Goal: Information Seeking & Learning: Learn about a topic

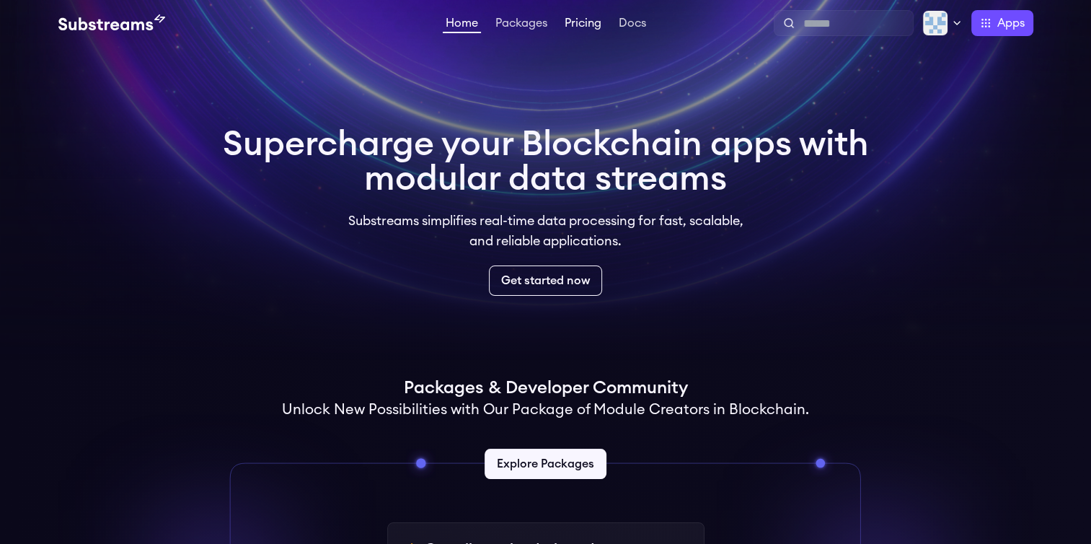
click at [587, 24] on link "Pricing" at bounding box center [583, 24] width 43 height 14
click at [562, 21] on link "Pricing" at bounding box center [583, 24] width 43 height 14
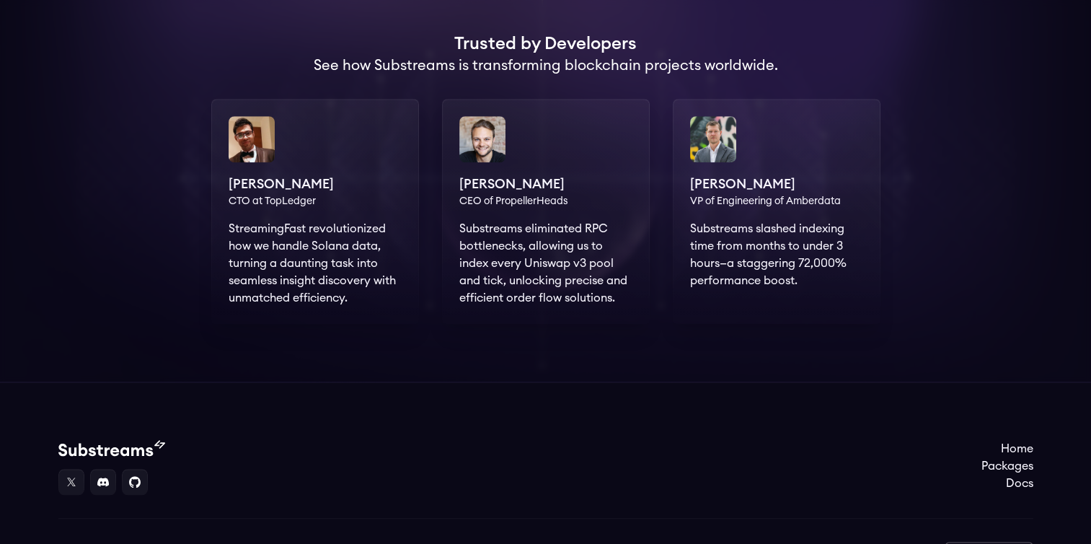
scroll to position [1081, 0]
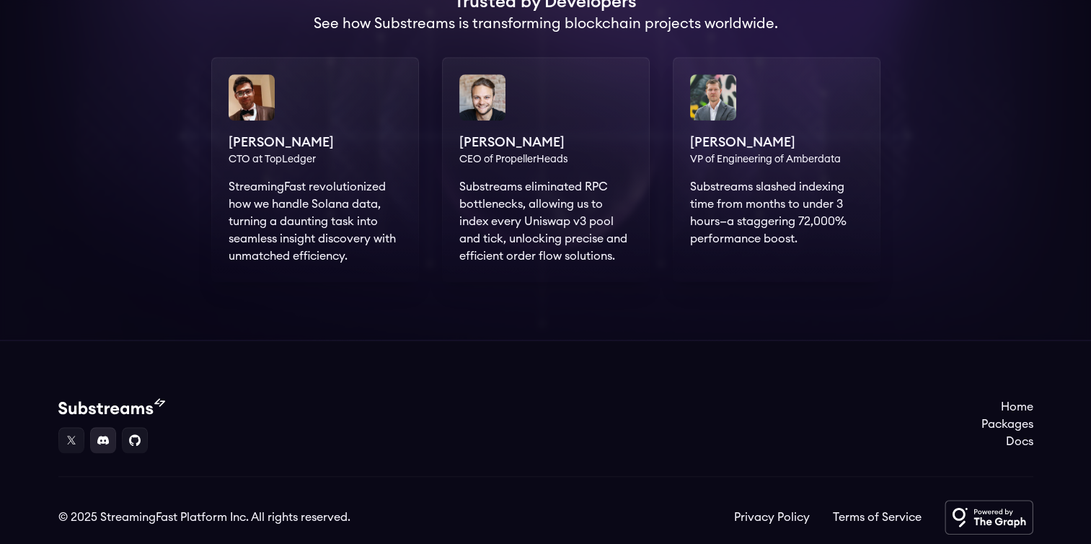
click at [98, 437] on link at bounding box center [103, 440] width 26 height 26
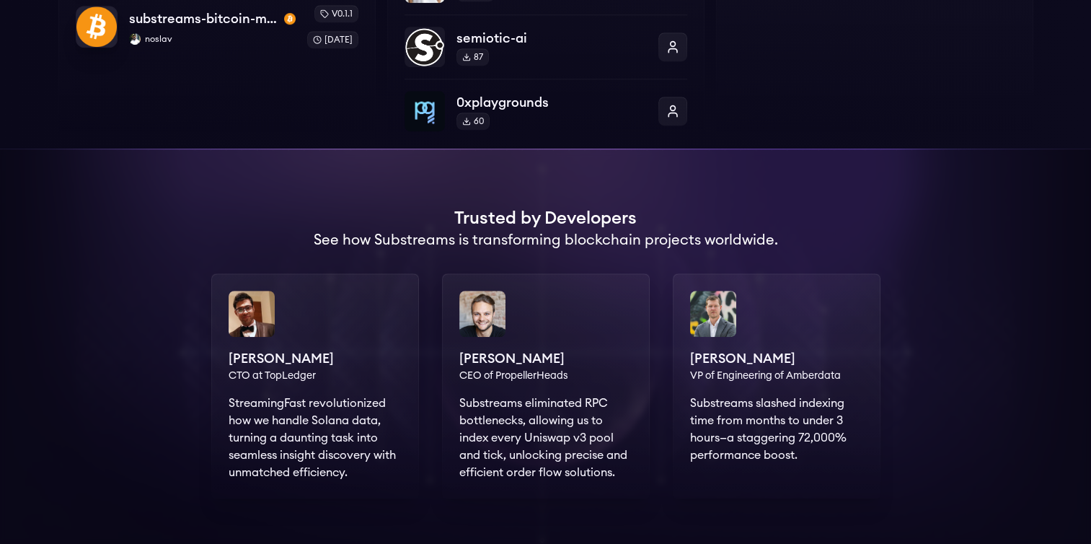
scroll to position [1128, 0]
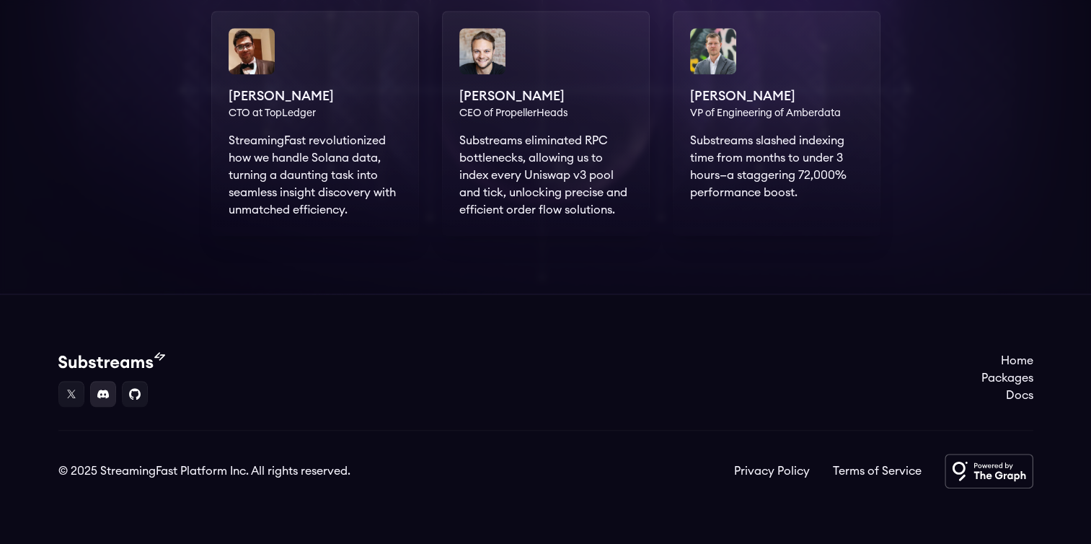
click at [106, 386] on link at bounding box center [103, 394] width 26 height 26
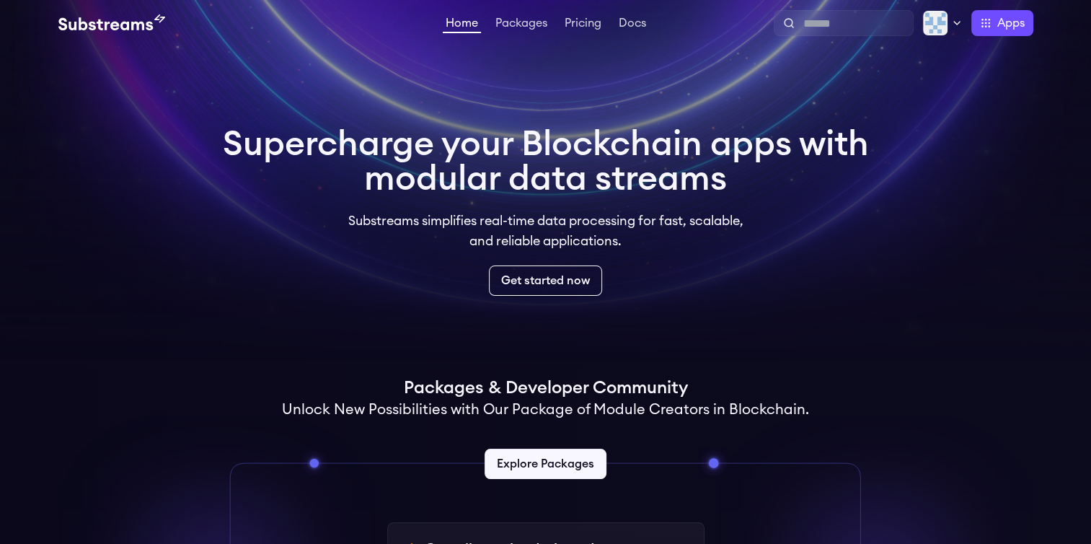
scroll to position [288, 0]
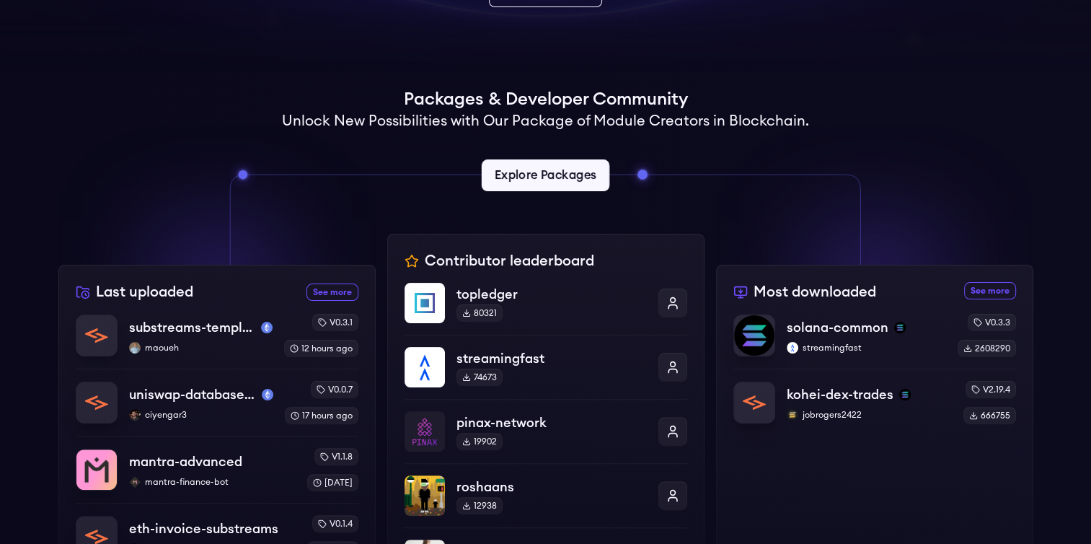
click at [542, 163] on link "Explore Packages" at bounding box center [546, 175] width 128 height 32
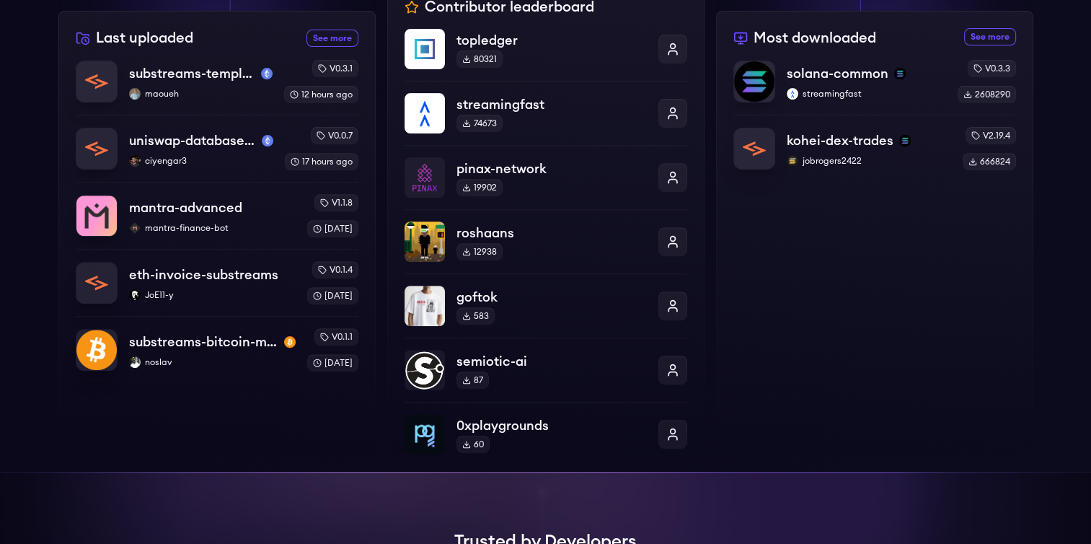
scroll to position [433, 0]
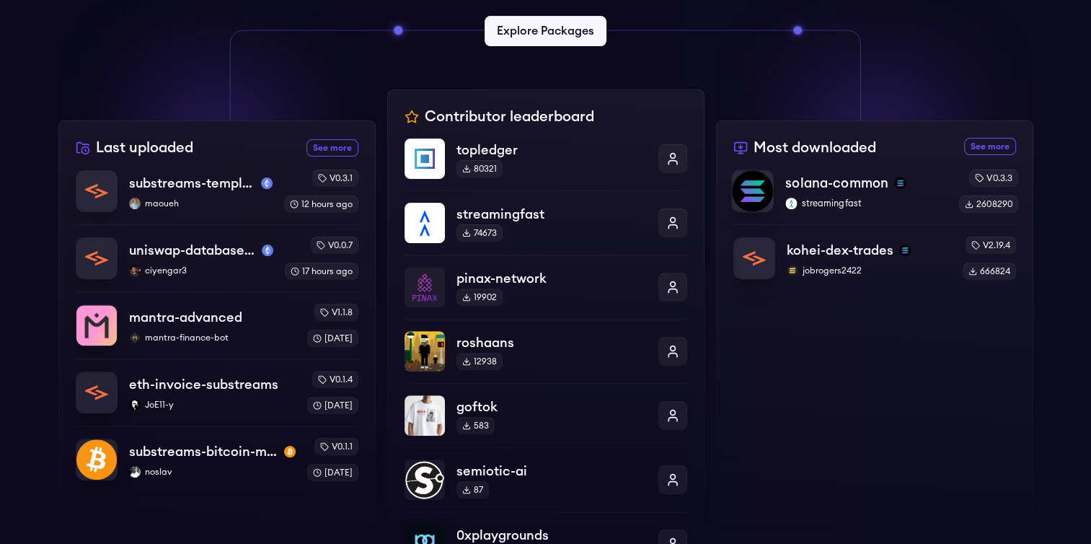
click at [898, 198] on p "streamingfast" at bounding box center [865, 204] width 161 height 12
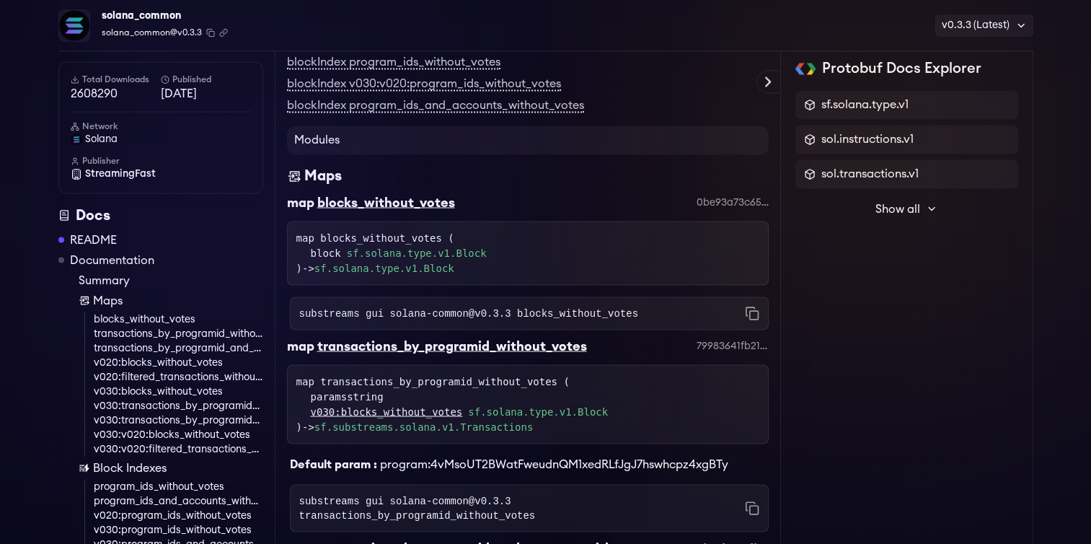
scroll to position [2964, 0]
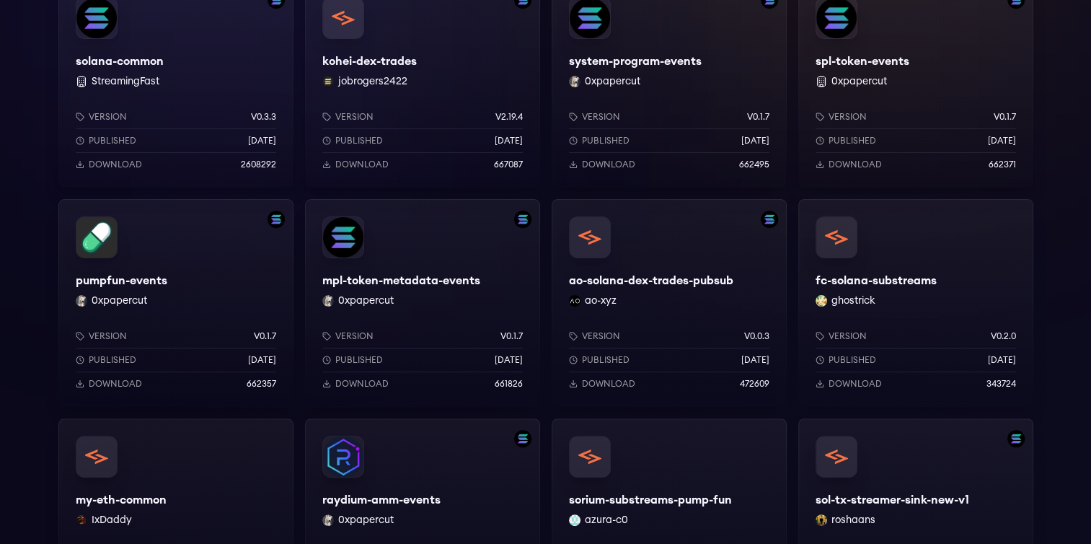
scroll to position [288, 0]
click at [211, 277] on div "pumpfun-events 0xpapercut Version v0.1.7 Published 8 months ago Download 662357" at bounding box center [175, 302] width 235 height 208
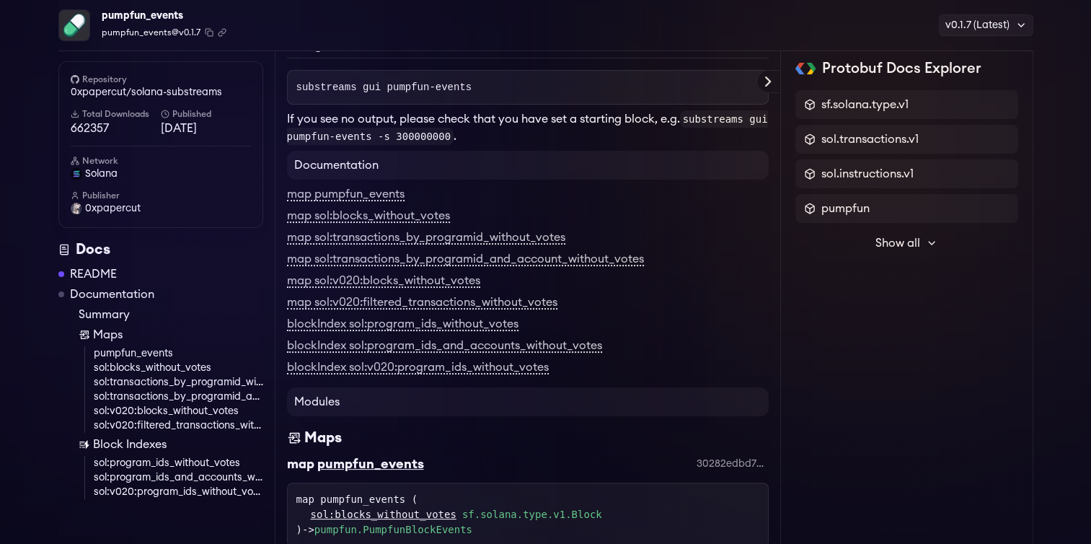
scroll to position [218, 0]
click at [894, 242] on span "Show all" at bounding box center [897, 242] width 45 height 17
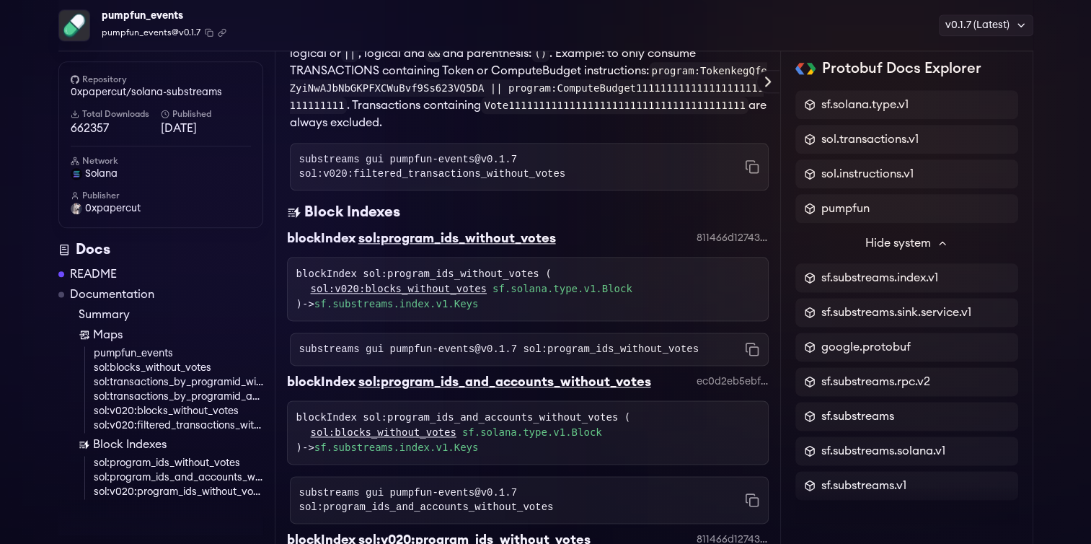
scroll to position [1753, 0]
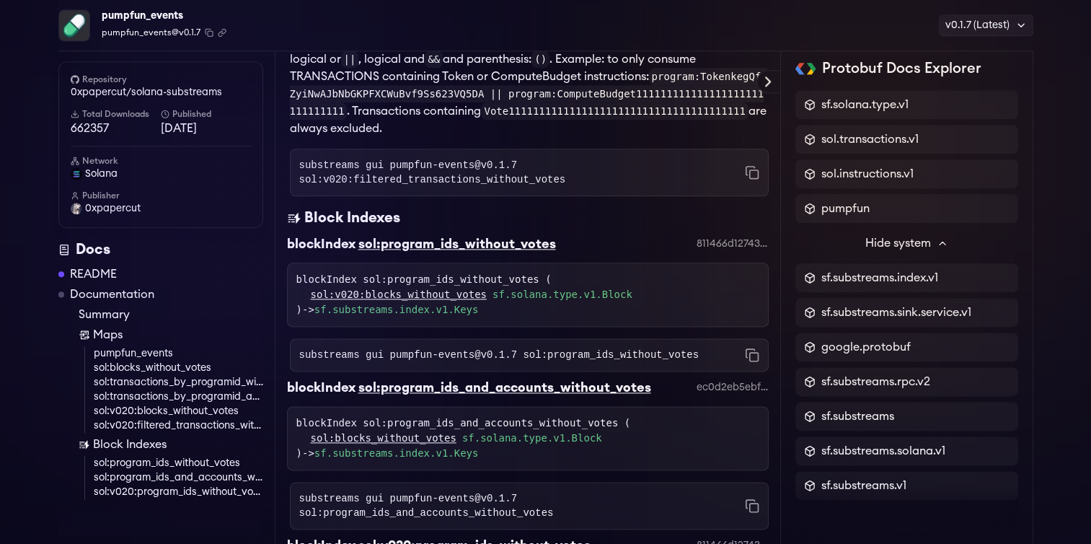
click at [132, 293] on link "Documentation" at bounding box center [112, 293] width 84 height 17
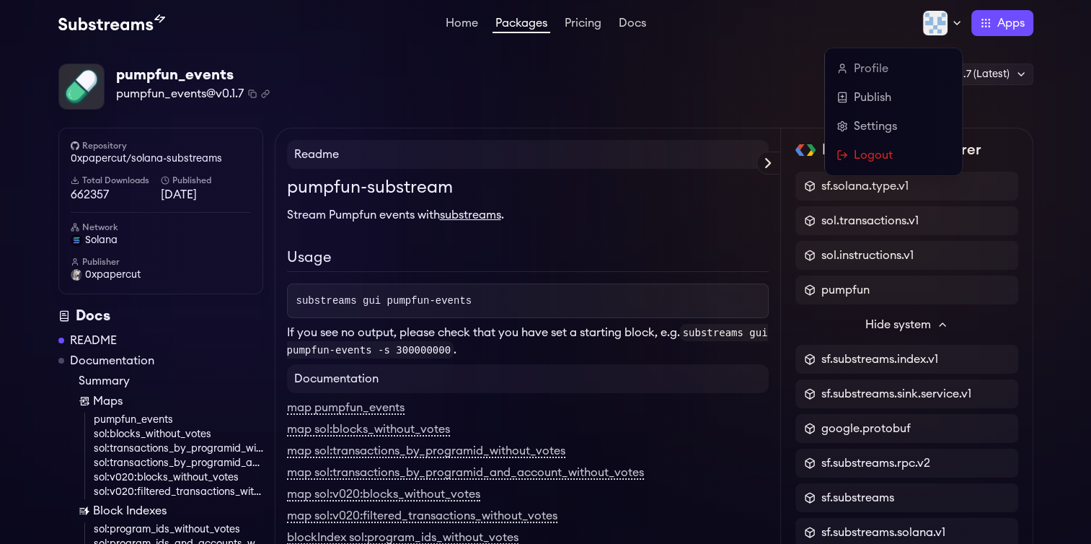
click at [957, 26] on icon at bounding box center [957, 23] width 12 height 12
click at [872, 120] on link "Settings" at bounding box center [893, 126] width 114 height 17
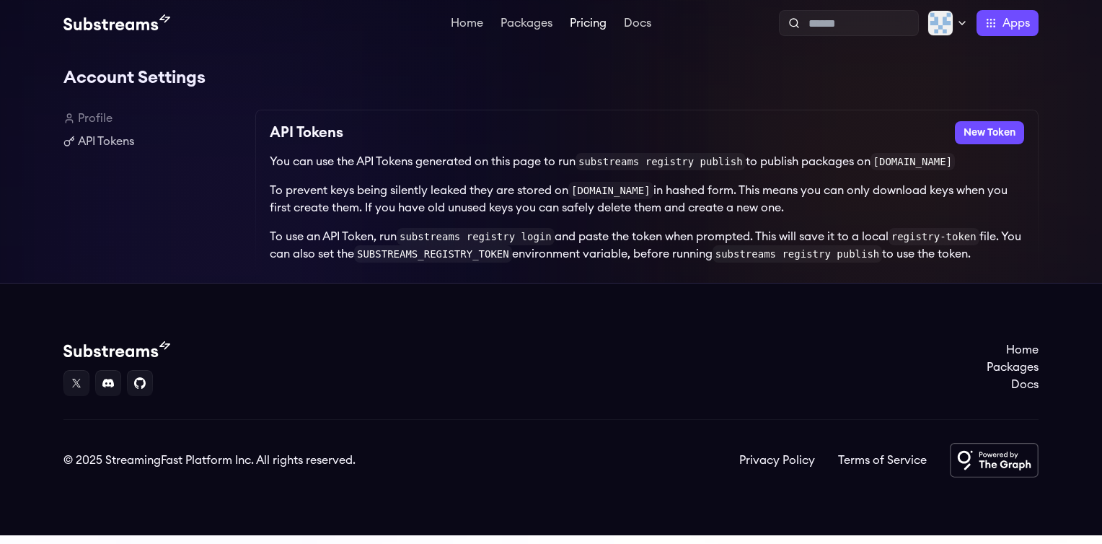
click at [593, 19] on link "Pricing" at bounding box center [588, 24] width 43 height 14
